Goal: Task Accomplishment & Management: Complete application form

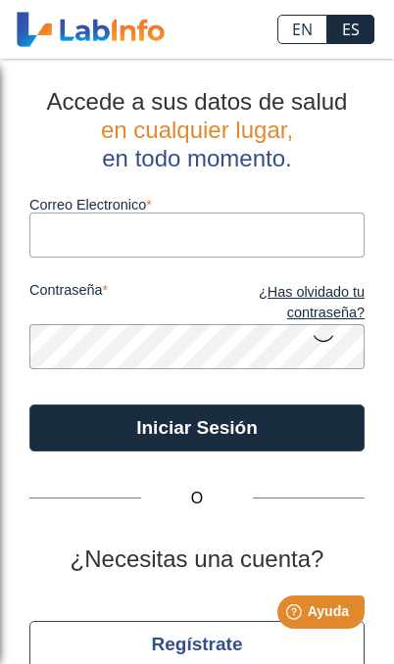
click at [258, 556] on h2 "¿Necesitas una cuenta?" at bounding box center [196, 559] width 335 height 28
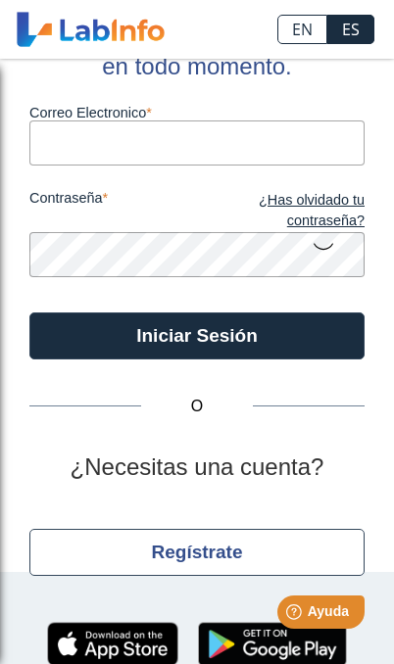
scroll to position [91, 0]
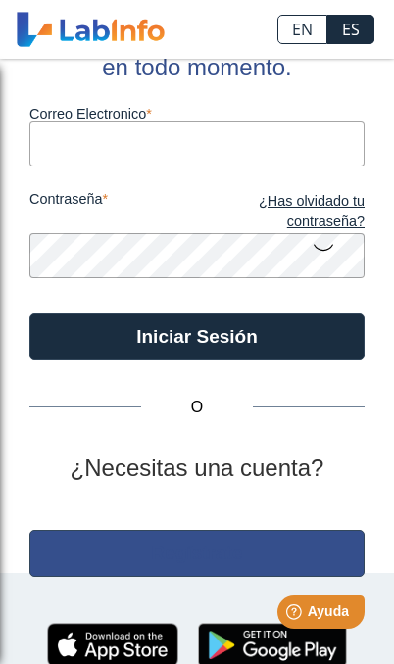
click at [237, 555] on button "Regístrate" at bounding box center [196, 553] width 335 height 47
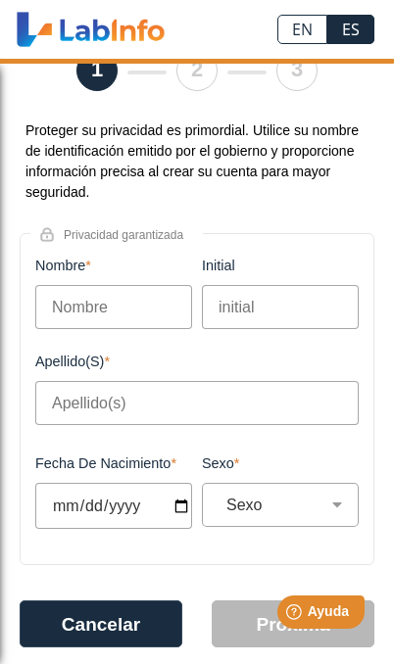
click at [81, 304] on input "Nombre" at bounding box center [113, 307] width 157 height 44
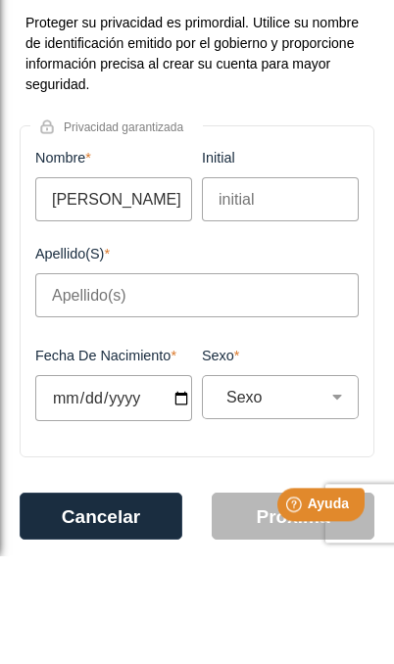
type input "[PERSON_NAME]"
click at [292, 285] on input "initial" at bounding box center [280, 307] width 157 height 44
type input "A"
click at [211, 381] on input "Apellido(s)" at bounding box center [196, 403] width 323 height 44
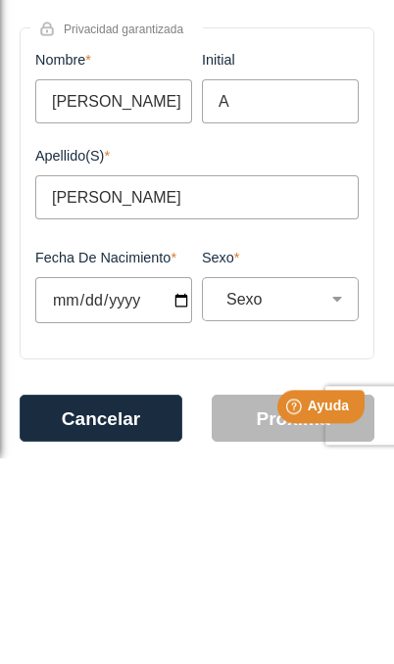
type input "[PERSON_NAME]"
click at [144, 483] on input "Fecha de Nacimiento" at bounding box center [113, 506] width 157 height 46
type input "[DATE]"
select select
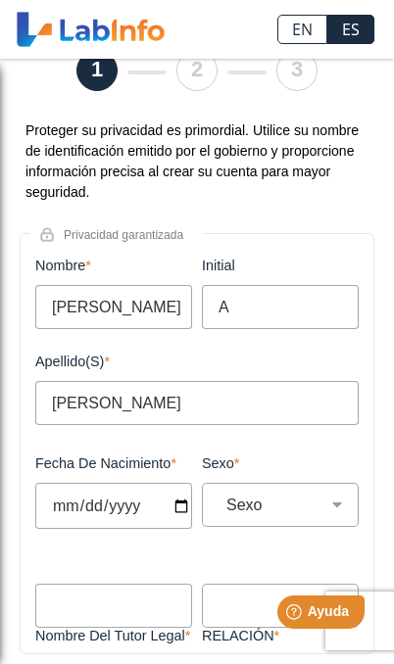
type input "[DATE]"
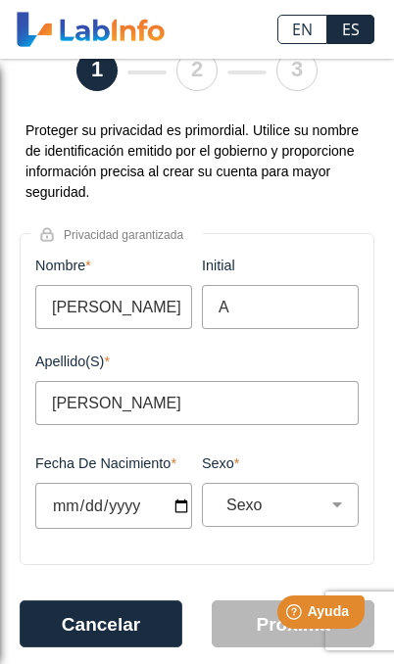
click at [325, 510] on select "Sexo Masculino Femenino" at bounding box center [287, 504] width 139 height 19
select select "M"
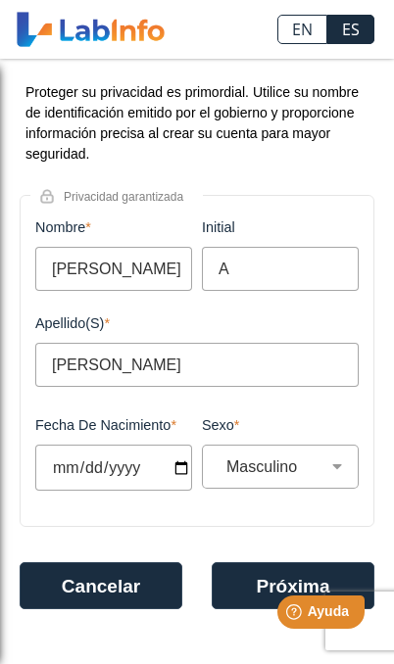
scroll to position [132, 0]
click at [254, 585] on button "Próxima" at bounding box center [292, 585] width 163 height 47
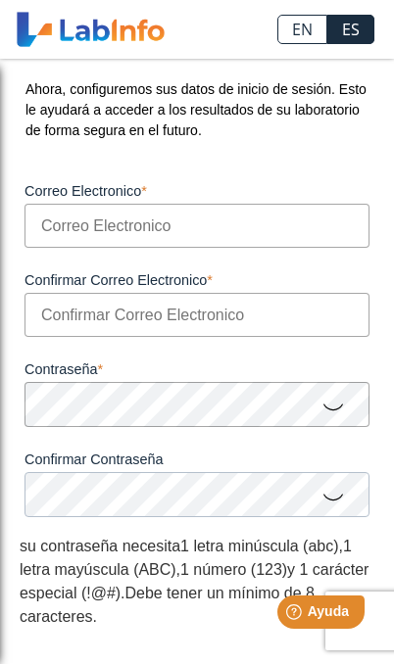
click at [246, 238] on input "Correo Electronico" at bounding box center [196, 226] width 345 height 44
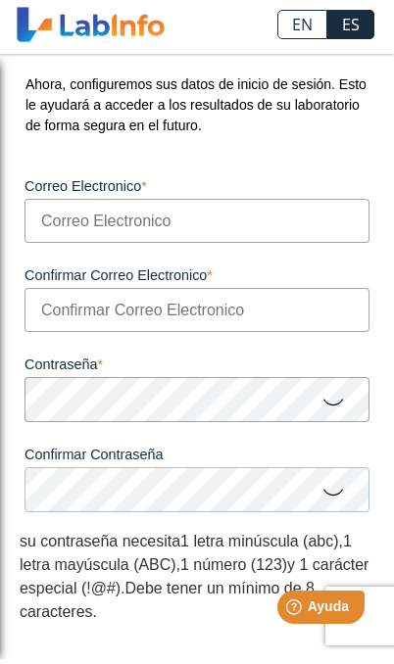
type input "d"
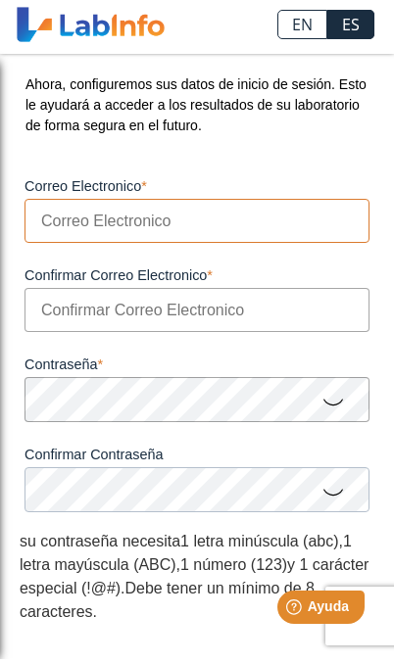
type input "[EMAIL_ADDRESS][DOMAIN_NAME]"
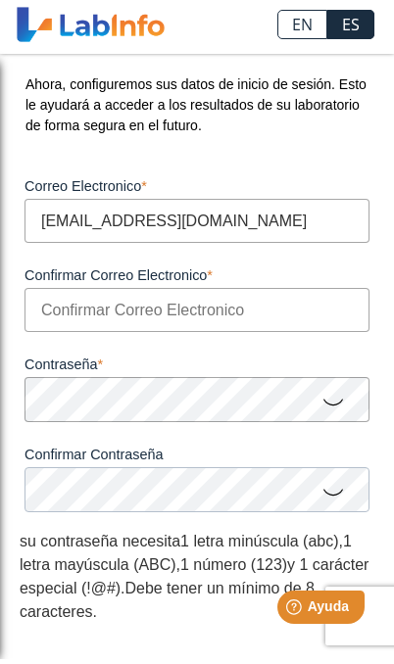
click at [75, 319] on input "Confirmar Correo Electronico" at bounding box center [196, 315] width 345 height 44
type input "[EMAIL_ADDRESS][DOMAIN_NAME]"
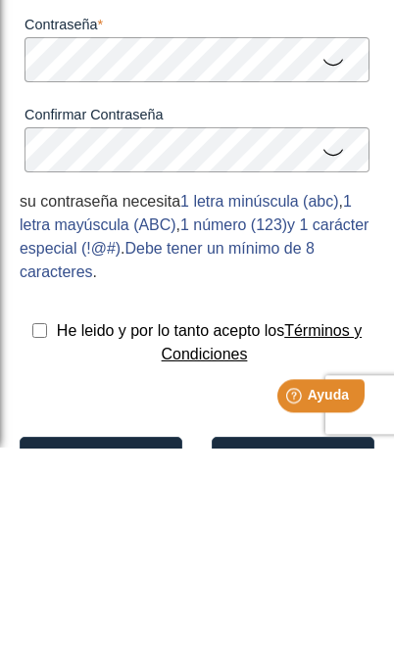
scroll to position [287, 0]
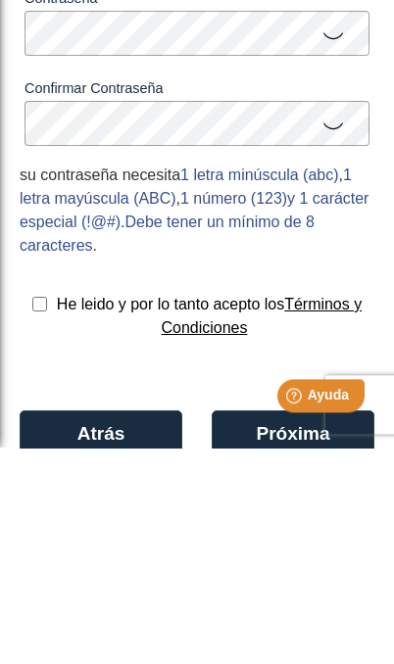
click at [36, 513] on input "checkbox" at bounding box center [39, 520] width 15 height 15
checkbox input "true"
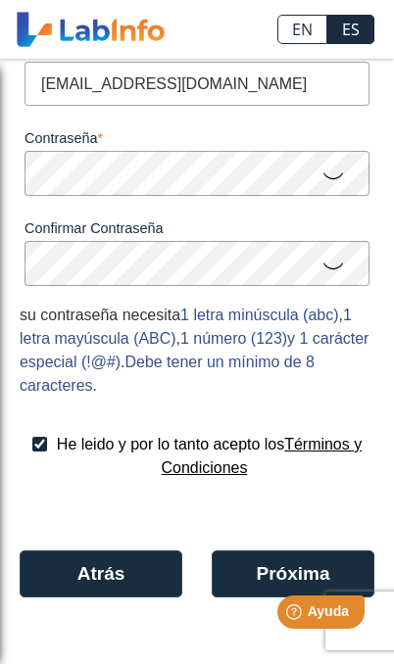
scroll to position [367, 0]
click at [257, 575] on button "Próxima" at bounding box center [292, 573] width 163 height 47
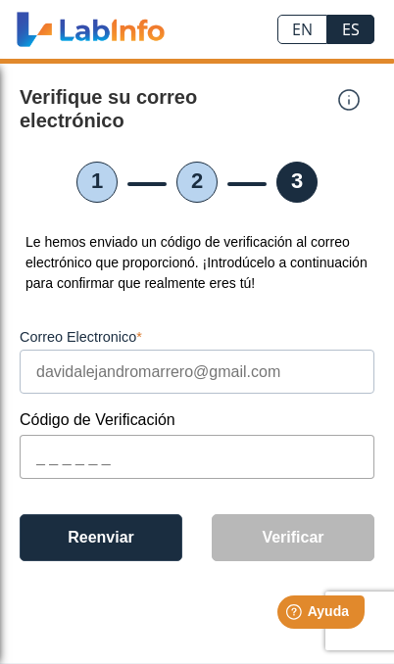
scroll to position [80, 0]
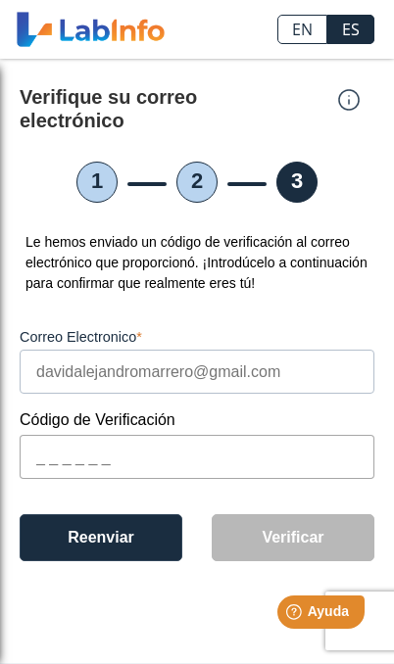
click at [77, 435] on input "text" at bounding box center [197, 457] width 354 height 44
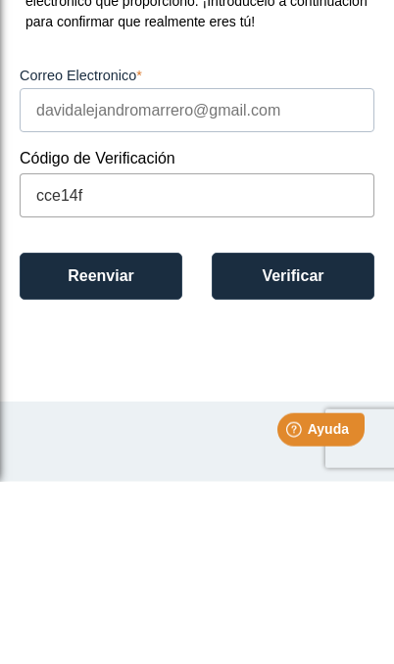
type input "cce14f"
click at [326, 435] on button "Verificar" at bounding box center [292, 458] width 163 height 47
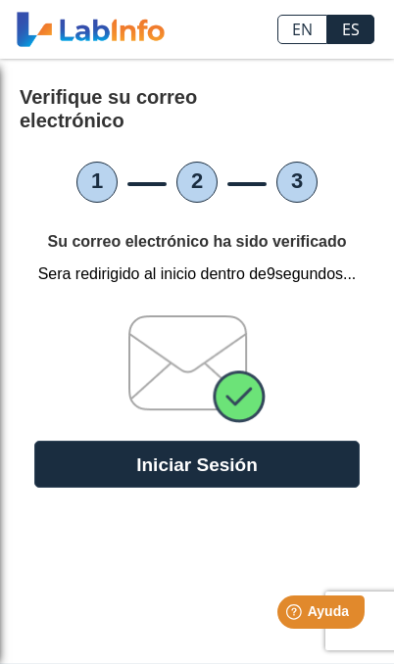
click at [299, 441] on button "Iniciar Sesión" at bounding box center [196, 464] width 325 height 47
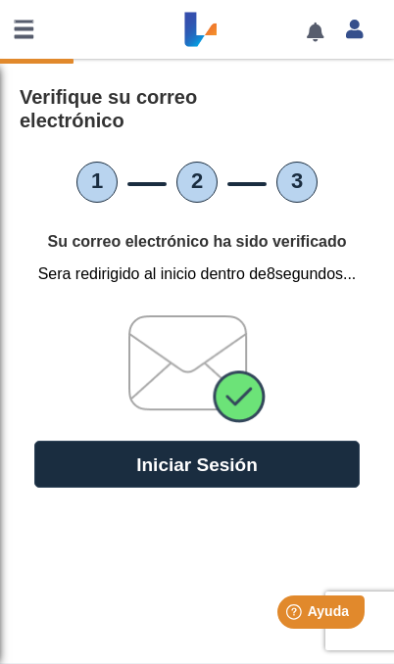
scroll to position [1, 0]
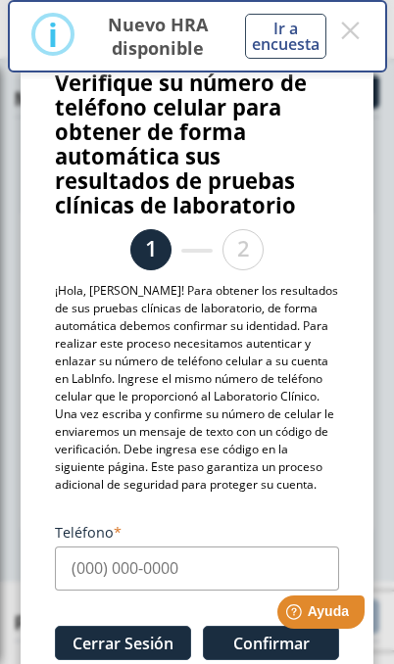
click at [177, 567] on input "Teléfono" at bounding box center [197, 568] width 284 height 44
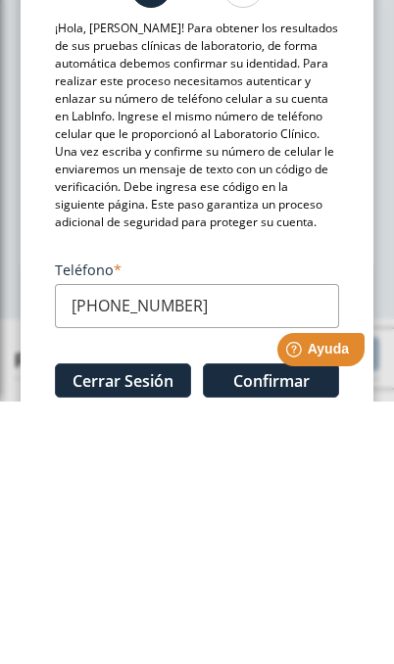
type input "[PHONE_NUMBER]"
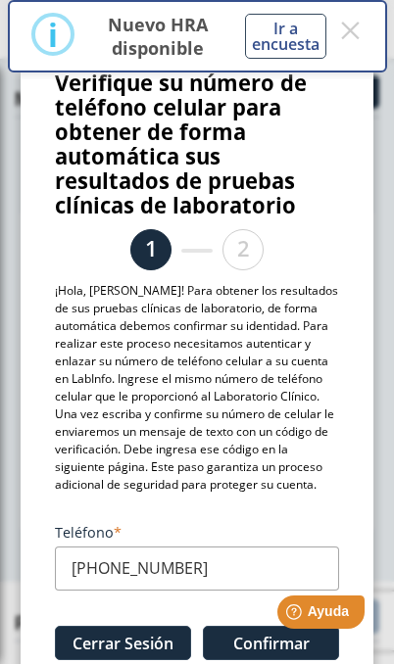
click at [254, 653] on button "Confirmar" at bounding box center [271, 643] width 136 height 34
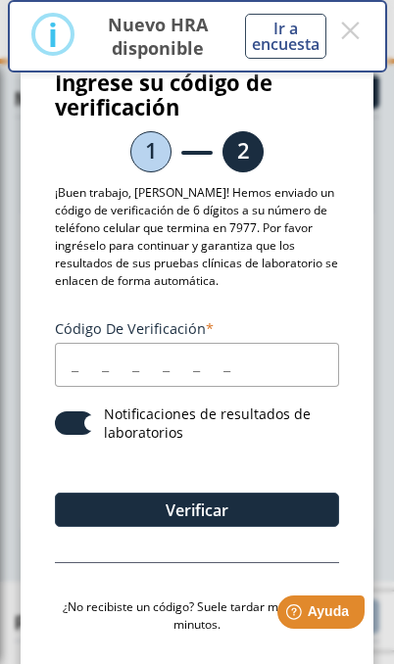
click at [93, 372] on input "Código de verificación" at bounding box center [197, 365] width 284 height 44
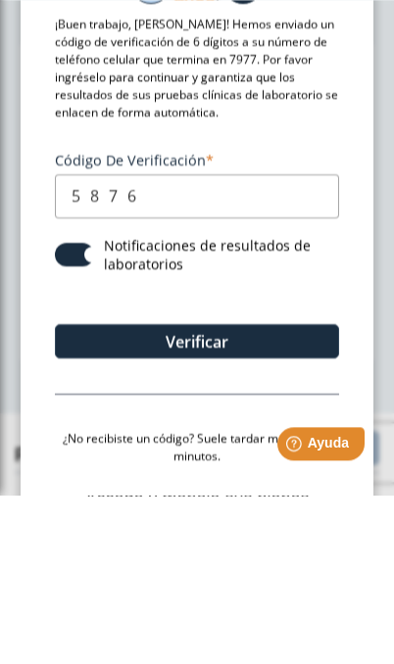
type input "587645"
click at [271, 509] on button "Verificar" at bounding box center [197, 509] width 284 height 34
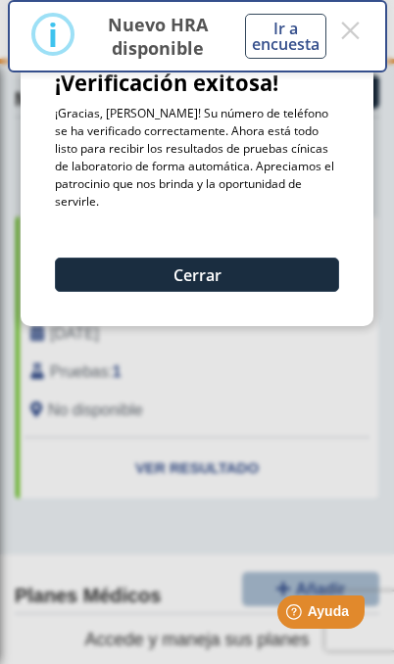
click at [75, 274] on button "Cerrar" at bounding box center [197, 275] width 284 height 34
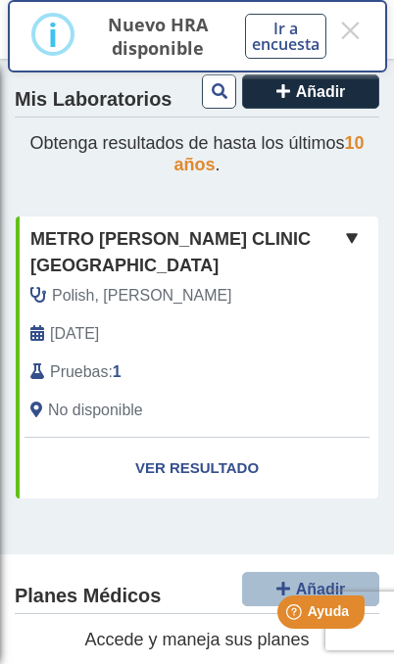
click at [231, 438] on link "Ver Resultado" at bounding box center [197, 469] width 362 height 62
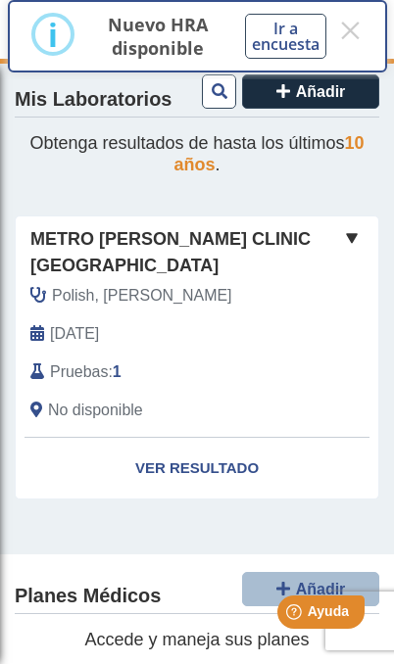
click at [231, 439] on link "Ver Resultado" at bounding box center [197, 469] width 362 height 62
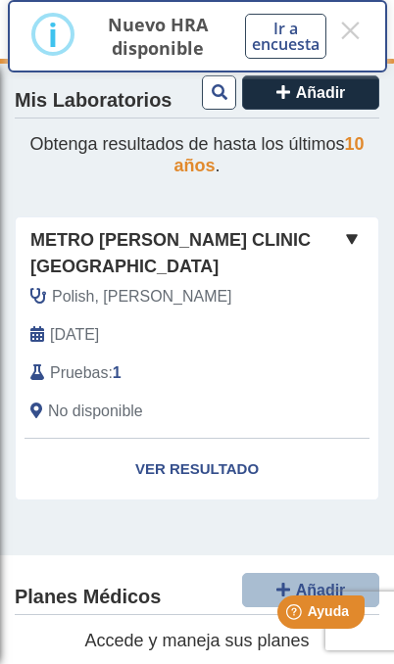
scroll to position [0, 0]
